Goal: Transaction & Acquisition: Purchase product/service

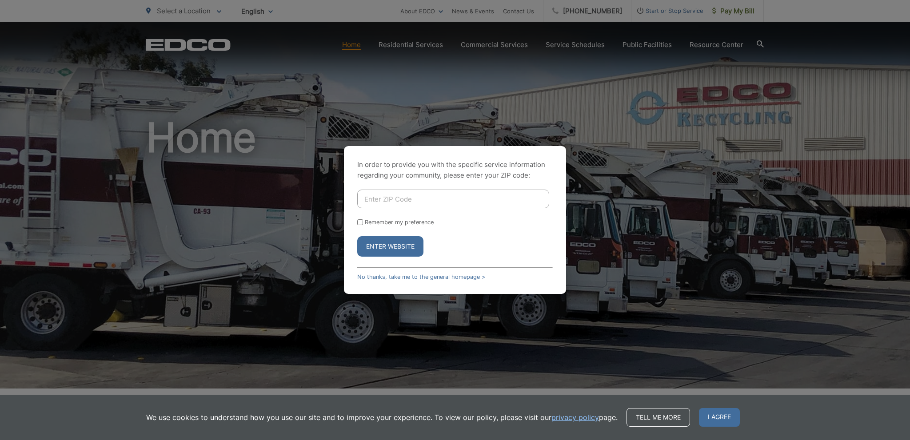
click at [408, 202] on input "Enter ZIP Code" at bounding box center [453, 199] width 192 height 19
type input "92028"
click at [398, 246] on button "Enter Website" at bounding box center [390, 246] width 66 height 20
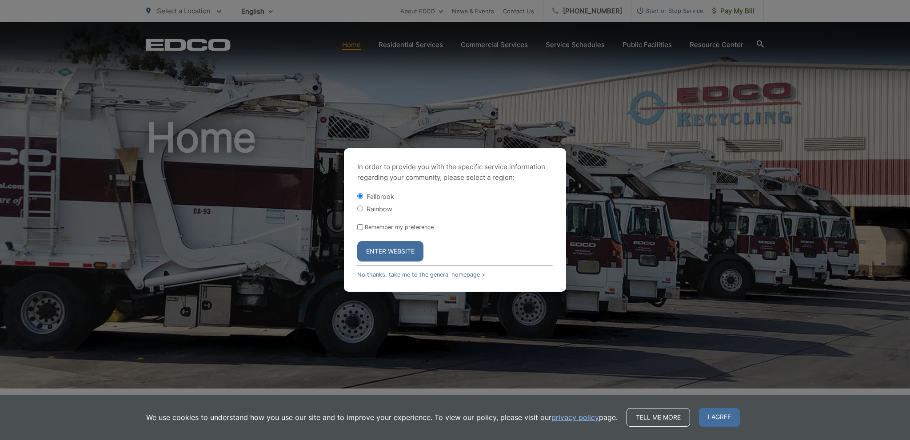
click at [380, 260] on button "Enter Website" at bounding box center [390, 251] width 66 height 20
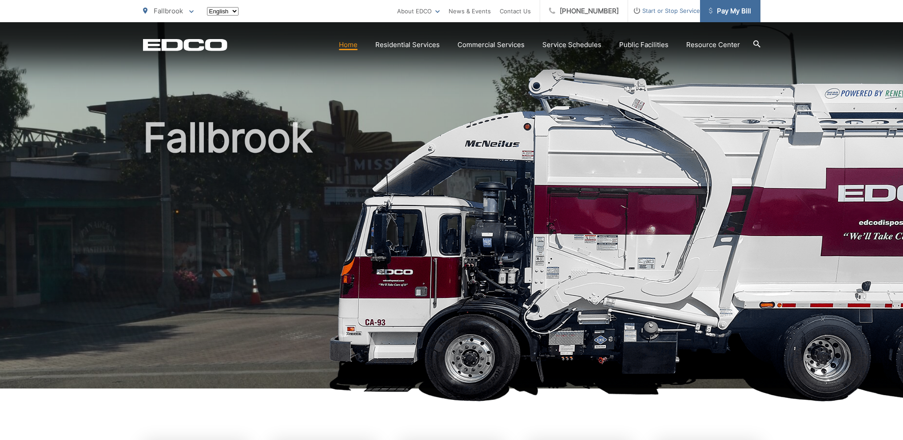
click at [730, 5] on link "Pay My Bill" at bounding box center [730, 11] width 60 height 22
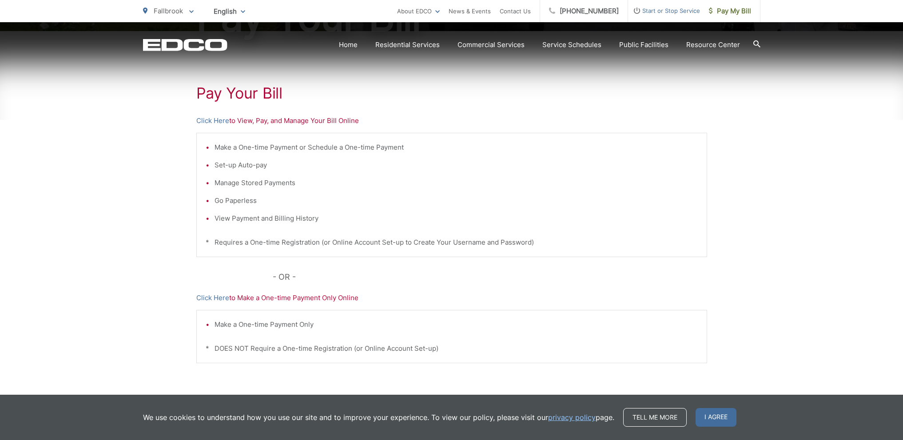
scroll to position [178, 0]
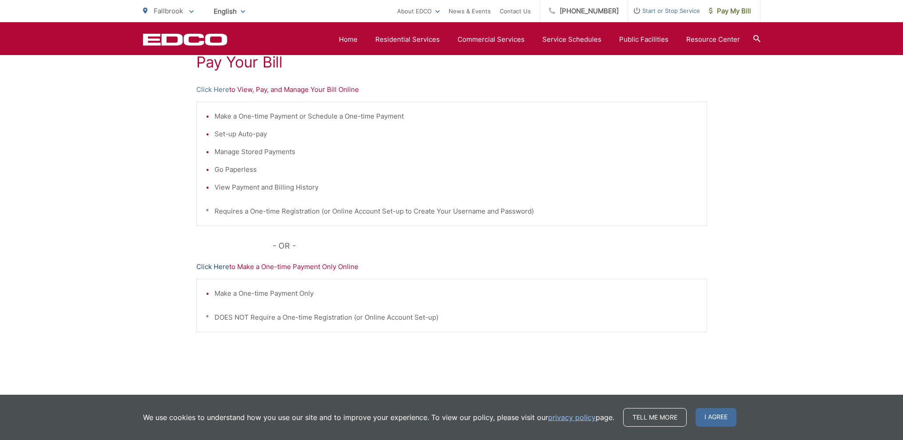
click at [219, 267] on link "Click Here" at bounding box center [212, 267] width 33 height 11
